Goal: Communication & Community: Participate in discussion

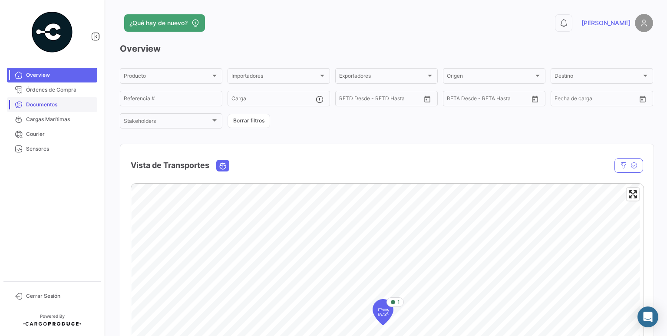
click at [36, 109] on link "Documentos" at bounding box center [52, 104] width 90 height 15
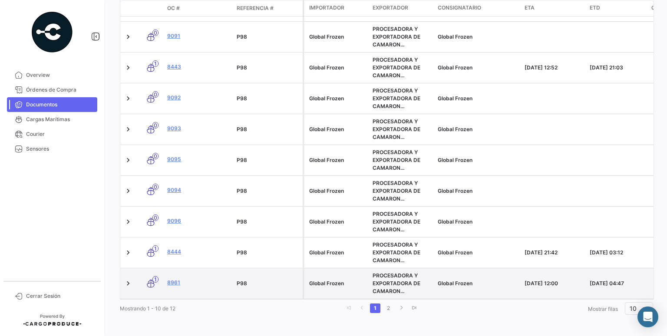
scroll to position [244, 0]
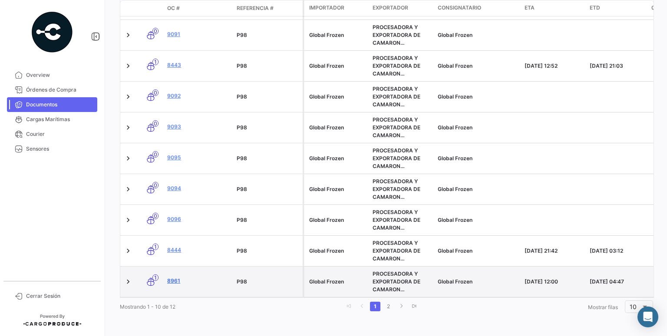
click at [173, 277] on link "8961" at bounding box center [198, 281] width 63 height 8
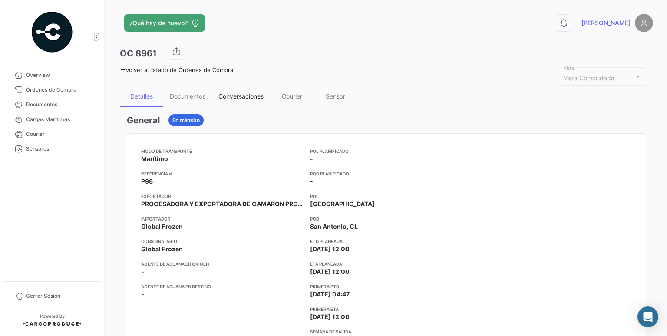
click at [248, 101] on div "Conversaciones" at bounding box center [241, 96] width 58 height 21
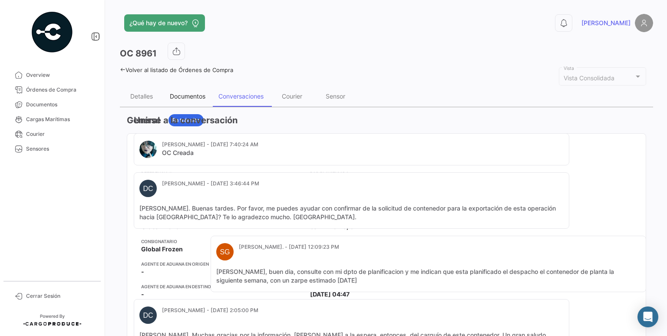
click at [203, 103] on div "Documentos" at bounding box center [187, 96] width 49 height 21
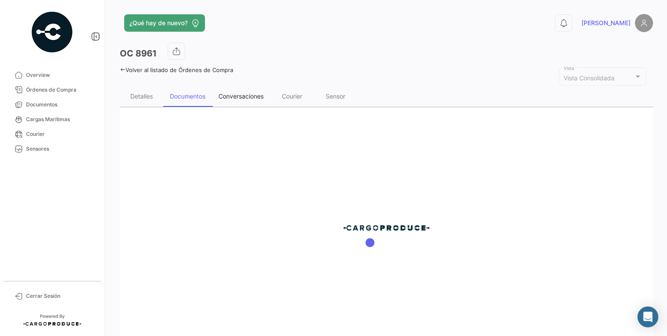
click at [235, 97] on div "Conversaciones" at bounding box center [240, 96] width 45 height 7
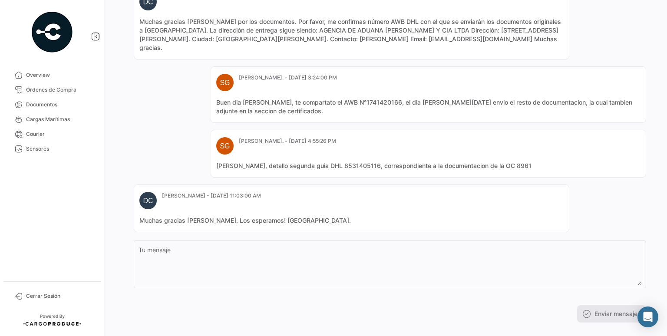
scroll to position [887, 0]
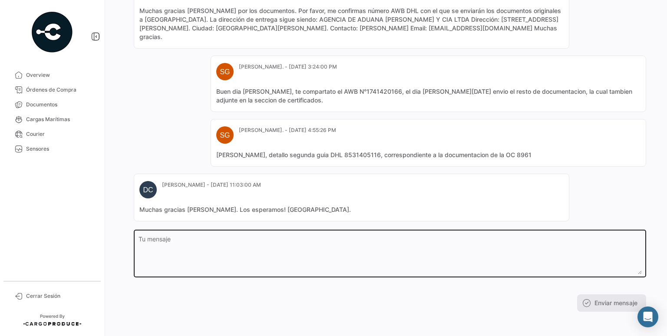
click at [254, 232] on div "Tu mensaje" at bounding box center [390, 252] width 503 height 49
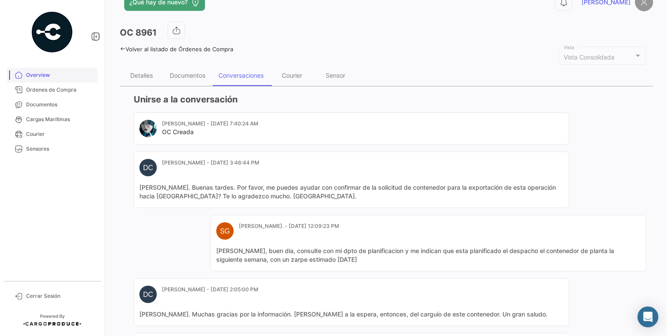
scroll to position [18, 0]
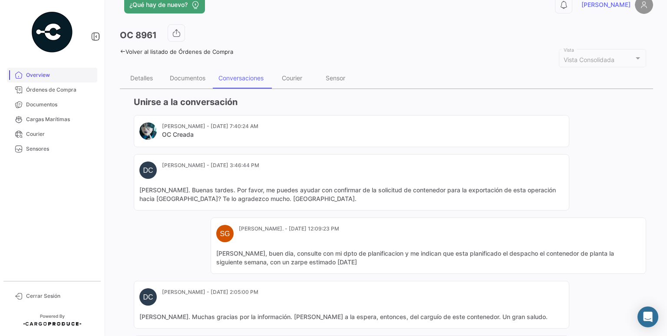
click at [68, 77] on span "Overview" at bounding box center [60, 75] width 68 height 8
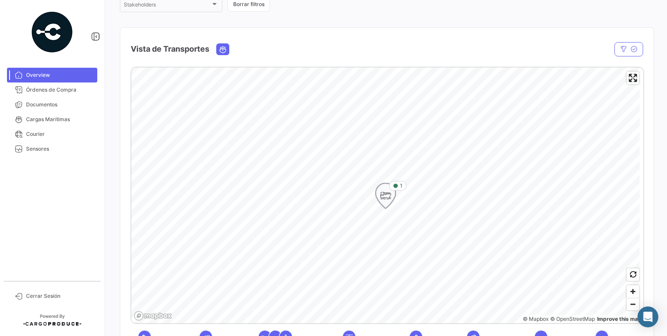
click at [389, 188] on icon "Map marker" at bounding box center [386, 196] width 12 height 18
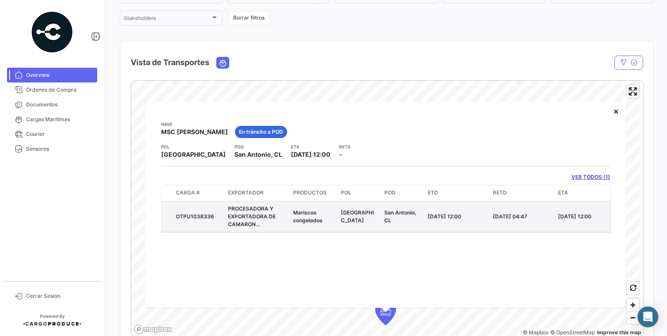
scroll to position [146, 0]
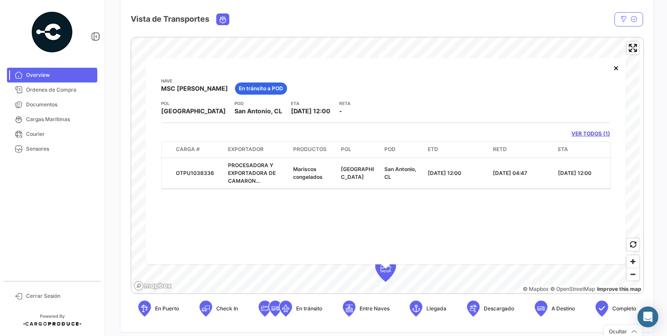
click at [331, 188] on datatable-body-cell "Mariscos congelados" at bounding box center [314, 173] width 48 height 30
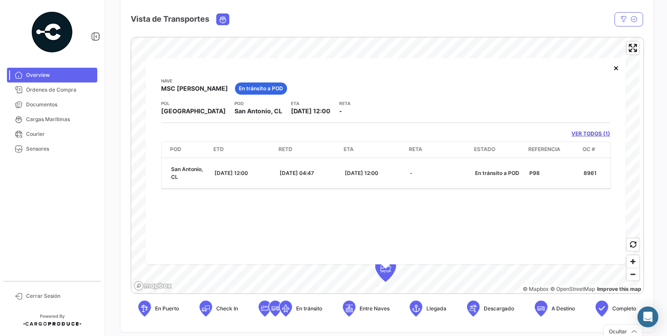
scroll to position [0, 214]
drag, startPoint x: 461, startPoint y: 195, endPoint x: 349, endPoint y: 196, distance: 112.1
click at [349, 196] on div "Nave MSC [PERSON_NAME] En tránsito a POD POL [GEOGRAPHIC_DATA] POD [GEOGRAPHIC_…" at bounding box center [386, 161] width 480 height 206
click at [613, 68] on button "×" at bounding box center [616, 67] width 17 height 17
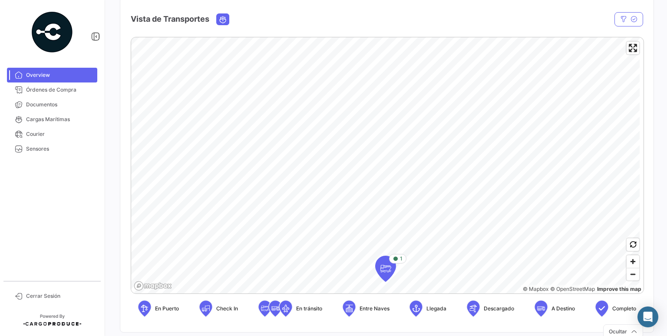
scroll to position [233, 0]
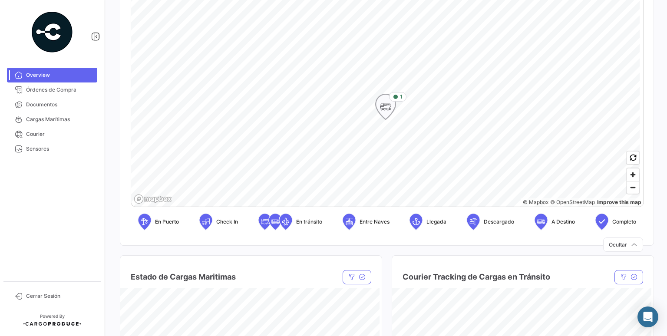
click at [380, 105] on icon "Map marker" at bounding box center [386, 107] width 12 height 18
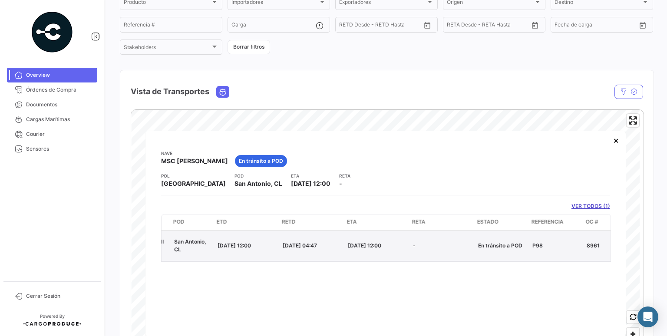
scroll to position [0, 212]
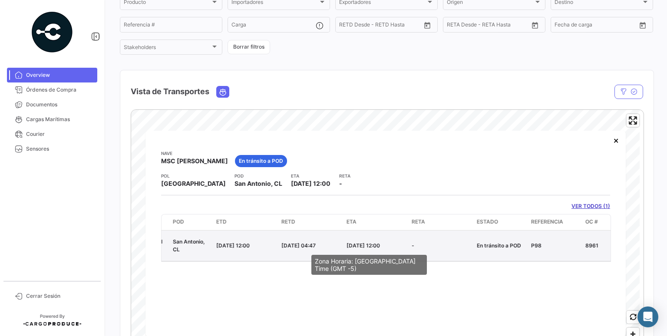
drag, startPoint x: 351, startPoint y: 245, endPoint x: 387, endPoint y: 245, distance: 35.6
click at [380, 245] on span "[DATE] 12:00" at bounding box center [363, 245] width 33 height 7
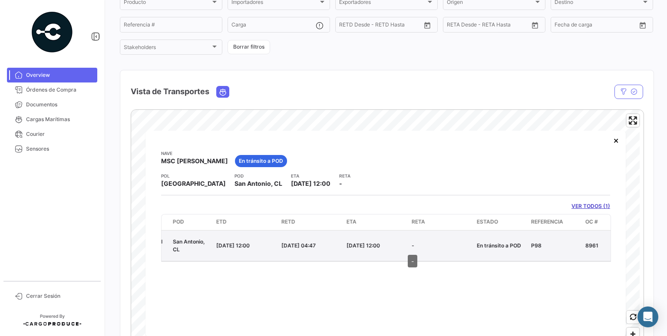
click at [414, 244] on span "-" at bounding box center [413, 245] width 3 height 7
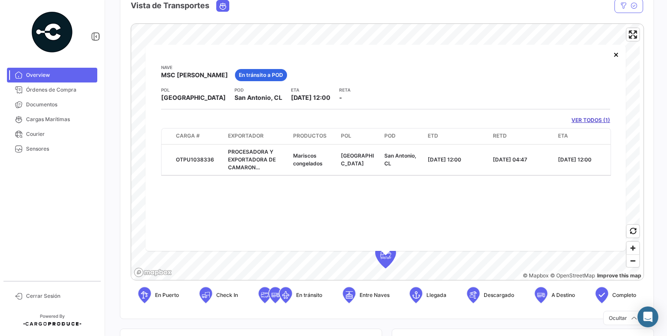
scroll to position [159, 0]
click at [615, 58] on button "×" at bounding box center [616, 54] width 17 height 17
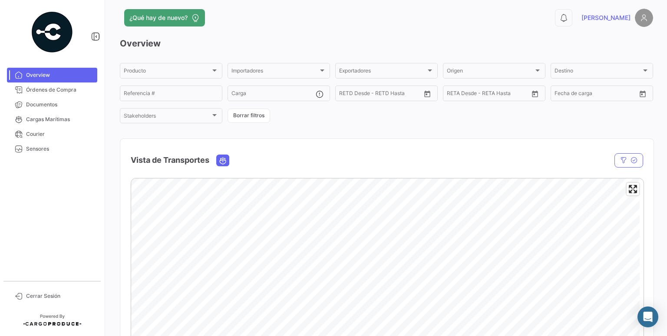
scroll to position [0, 0]
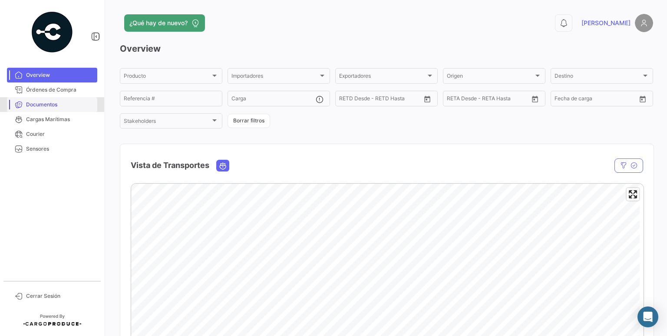
click at [48, 109] on link "Documentos" at bounding box center [52, 104] width 90 height 15
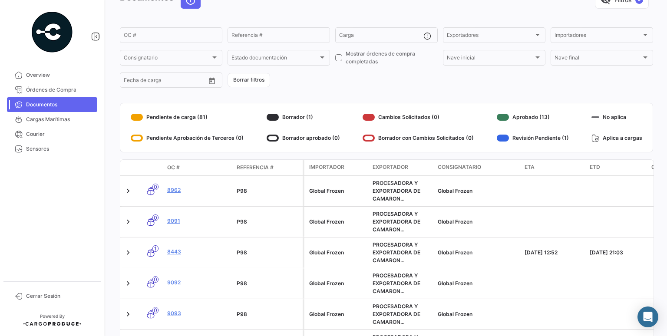
scroll to position [52, 0]
click at [64, 96] on link "Órdenes de Compra" at bounding box center [52, 90] width 90 height 15
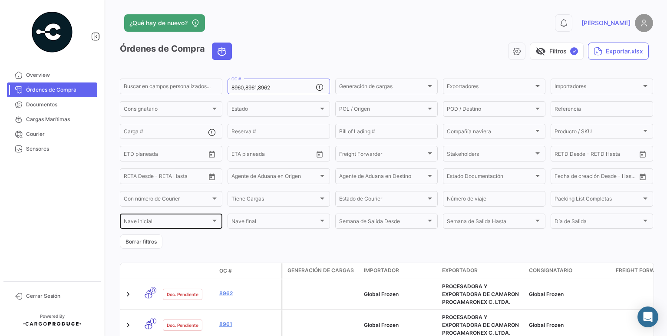
scroll to position [82, 0]
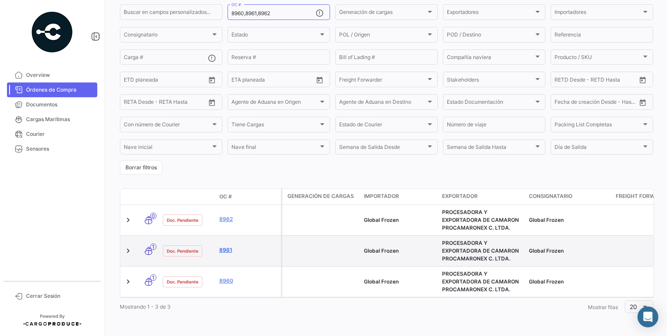
click at [228, 246] on link "8961" at bounding box center [248, 250] width 58 height 8
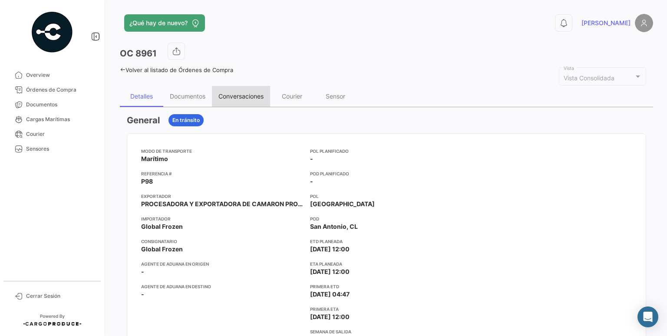
click at [255, 98] on div "Conversaciones" at bounding box center [240, 96] width 45 height 7
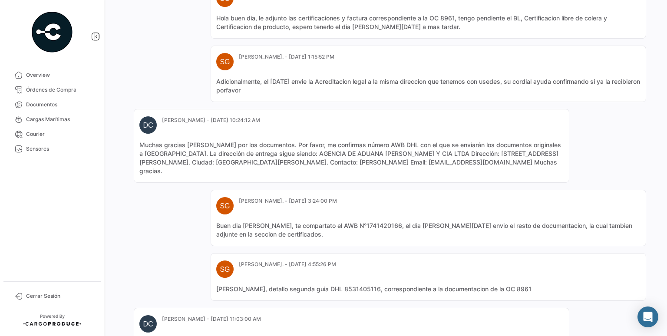
scroll to position [887, 0]
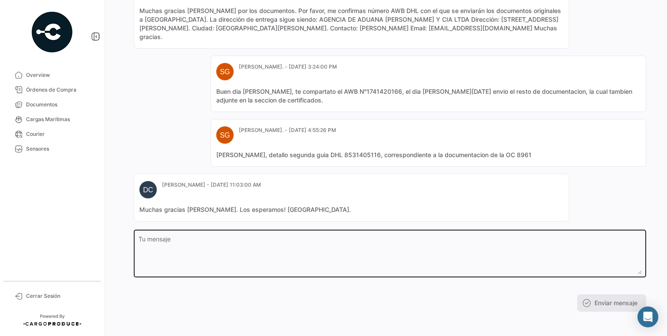
click at [266, 228] on div "Tu mensaje" at bounding box center [390, 252] width 503 height 49
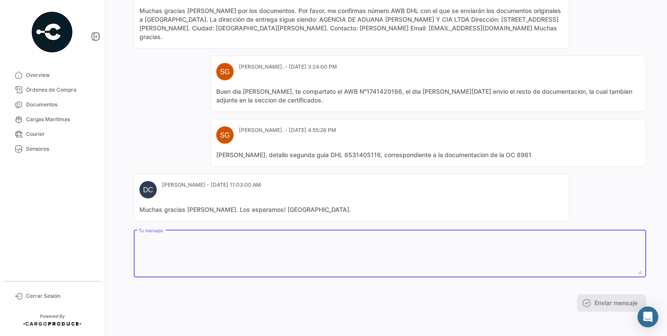
click at [263, 238] on textarea "Tu mensaje" at bounding box center [390, 255] width 503 height 38
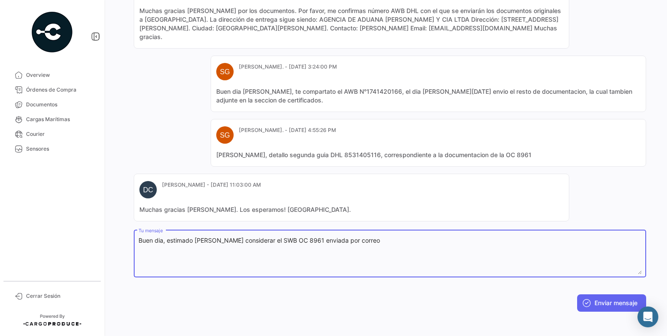
type textarea "Buen dia, estimado [PERSON_NAME] considerar el SWB OC 8961 enviada por correo"
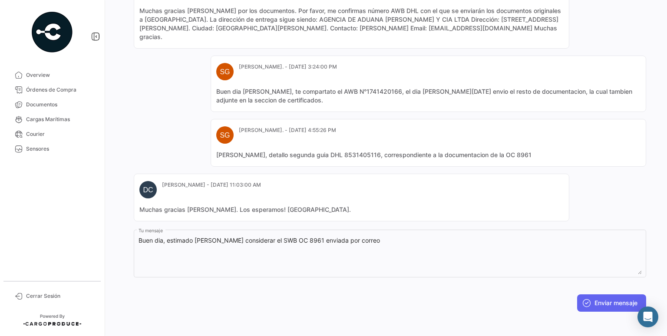
click at [619, 298] on button "Enviar mensaje" at bounding box center [611, 303] width 69 height 17
